Goal: Check status: Check status

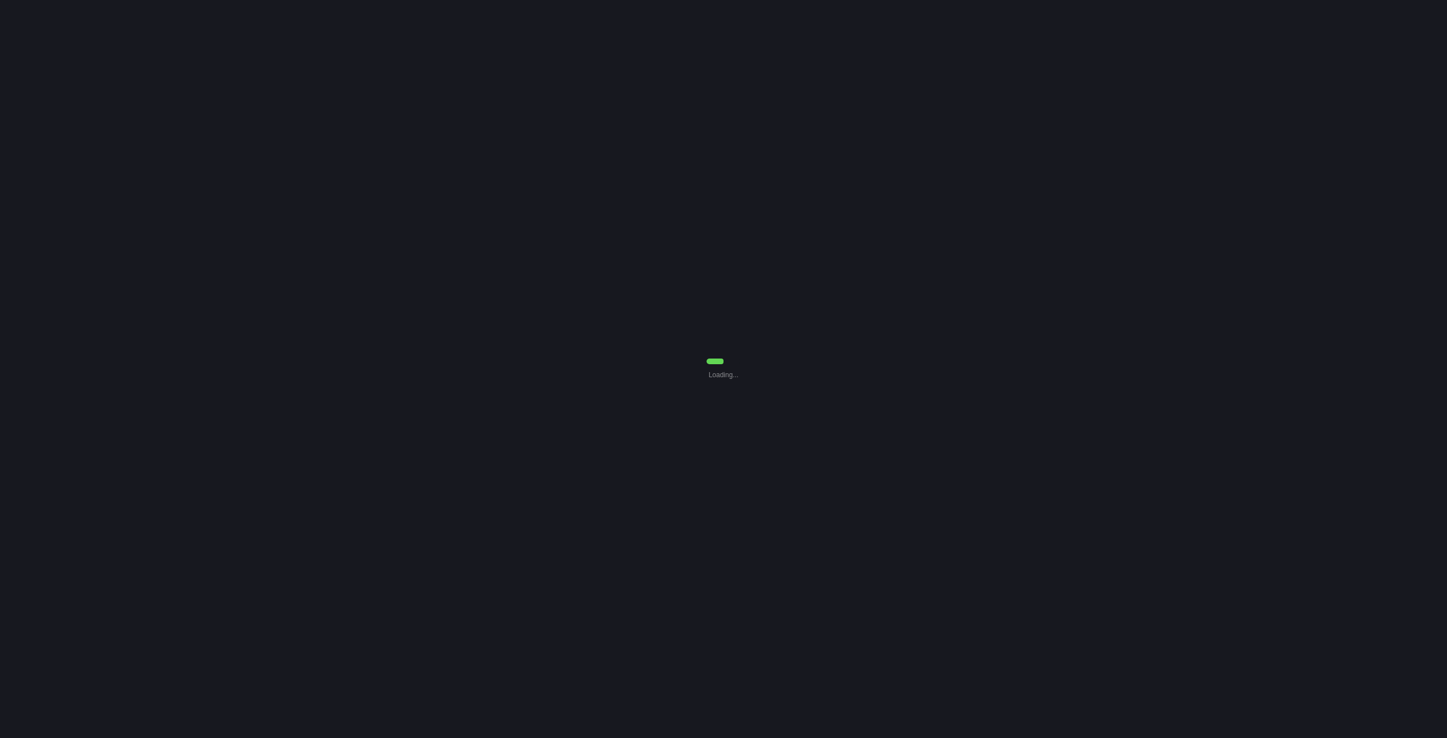
select select "7"
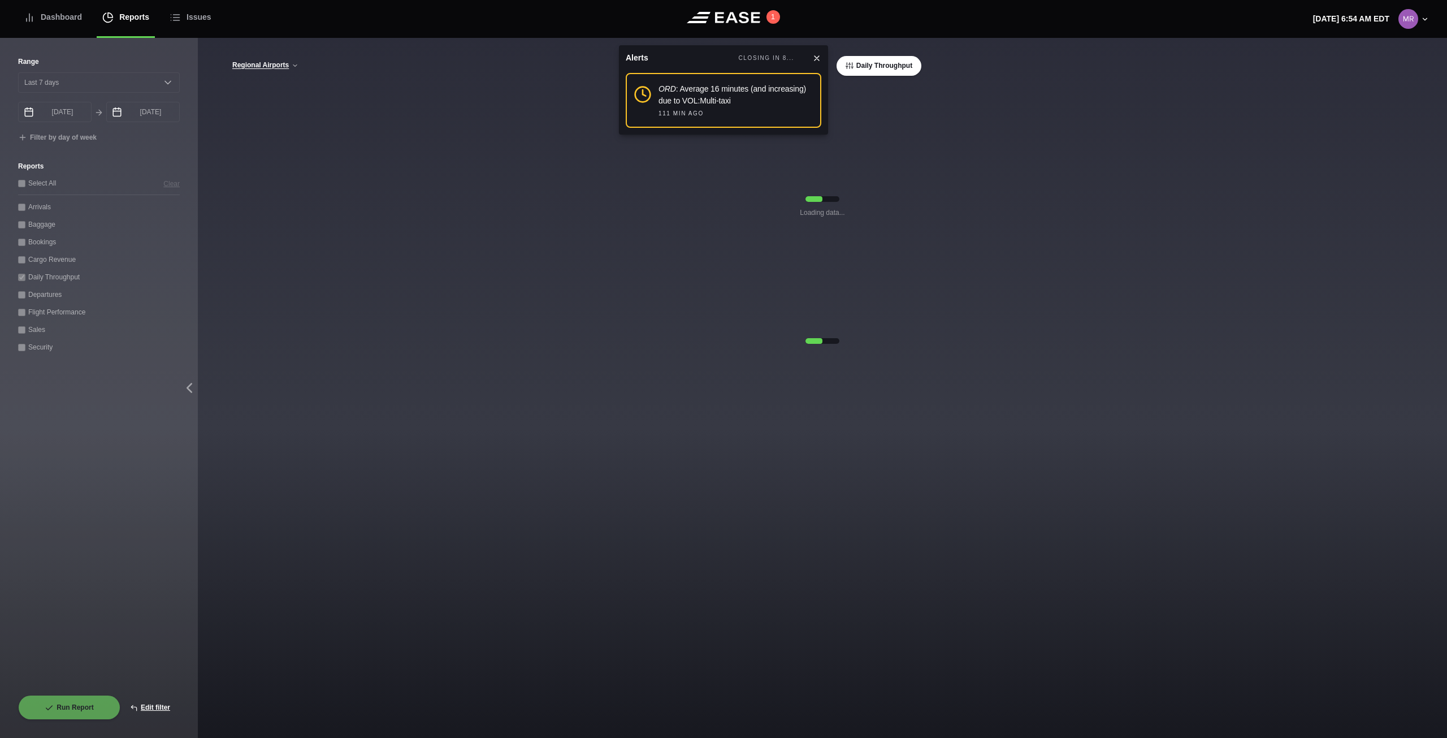
click at [817, 55] on icon at bounding box center [817, 58] width 9 height 9
